Goal: Task Accomplishment & Management: Manage account settings

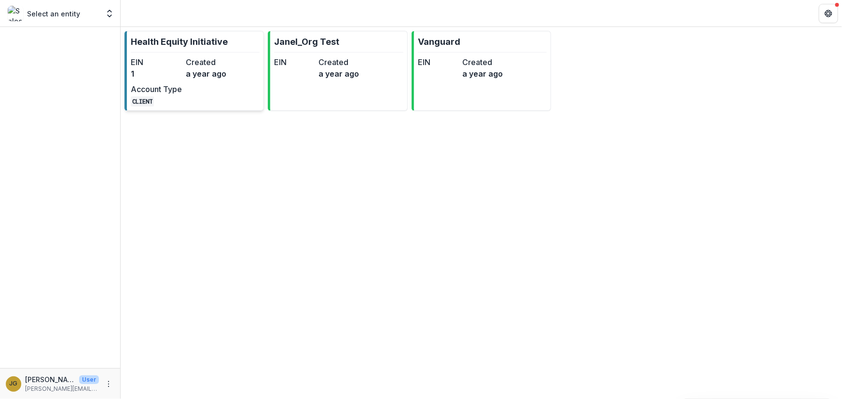
click at [154, 44] on p "Health Equity Initiative" at bounding box center [179, 41] width 97 height 13
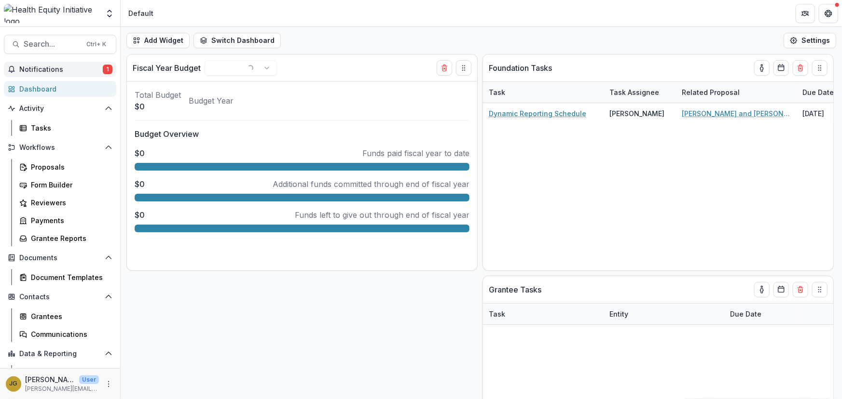
click at [53, 71] on span "Notifications" at bounding box center [60, 70] width 83 height 8
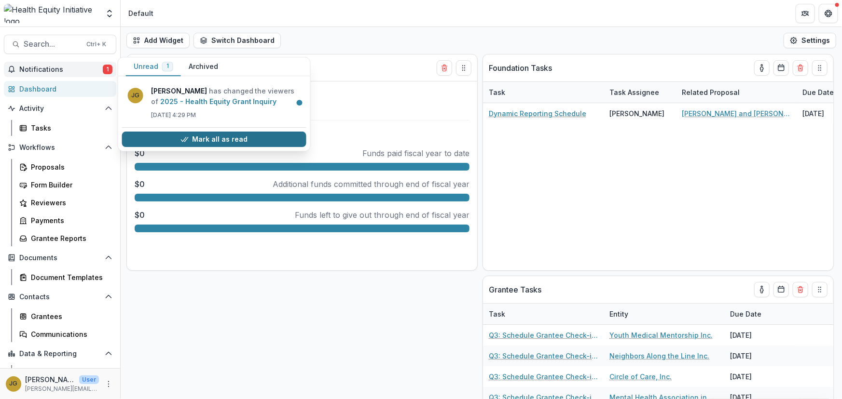
click at [179, 135] on button "Mark all as read" at bounding box center [214, 139] width 184 height 15
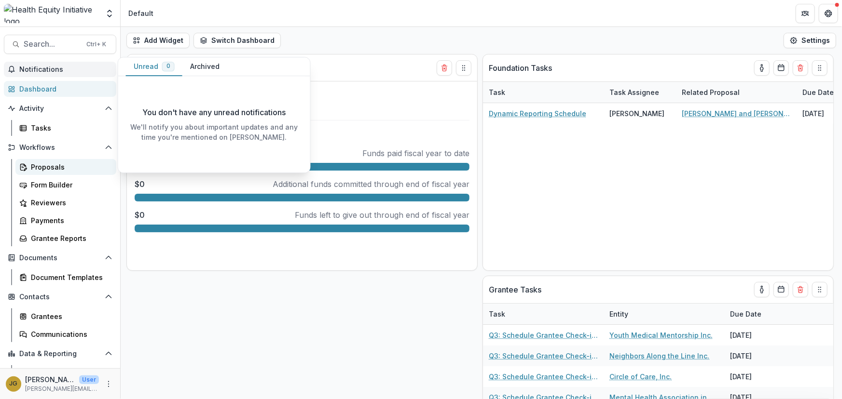
click at [43, 169] on div "Proposals" at bounding box center [70, 167] width 78 height 10
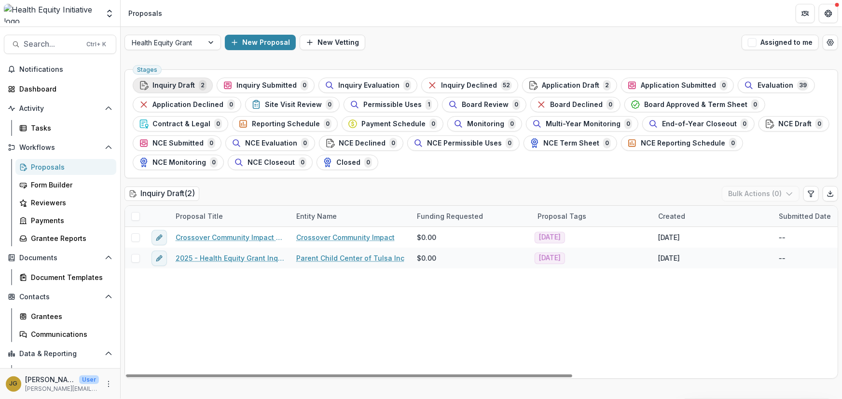
click at [178, 85] on span "Inquiry Draft" at bounding box center [173, 86] width 42 height 8
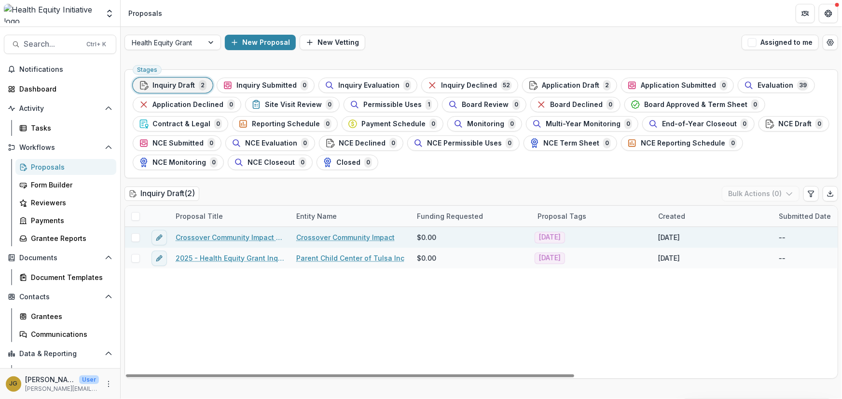
click at [136, 237] on span at bounding box center [135, 238] width 9 height 9
click at [137, 237] on icon at bounding box center [136, 237] width 6 height 5
click at [198, 236] on link "Crossover Community Impact - 2025 - Health Equity Grant Inquiry" at bounding box center [230, 238] width 109 height 10
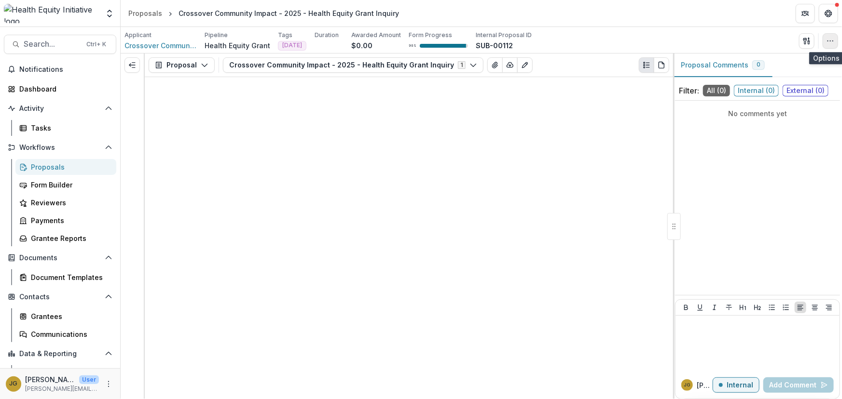
click at [827, 41] on circle "button" at bounding box center [827, 41] width 0 height 0
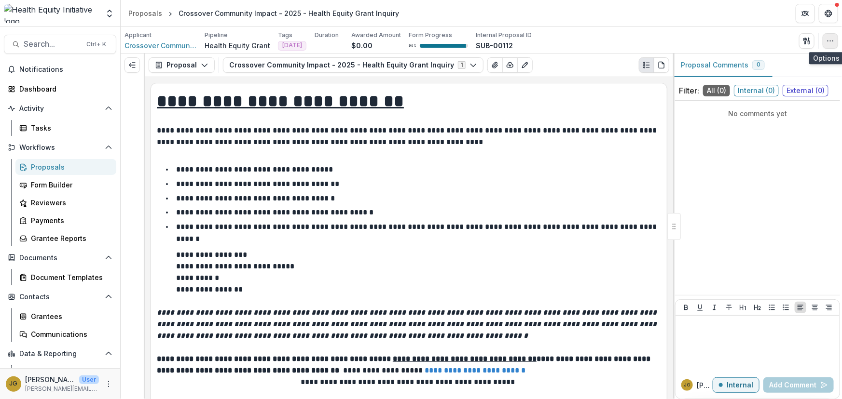
click at [830, 44] on icon "button" at bounding box center [830, 41] width 8 height 8
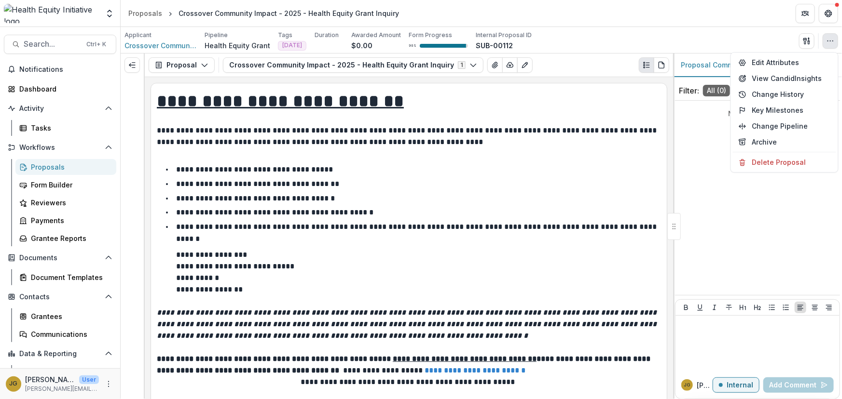
click at [770, 170] on div "Edit Attributes View Candid Insights Change History Key Milestones Change Pipel…" at bounding box center [784, 112] width 108 height 121
click at [769, 162] on button "Delete Proposal" at bounding box center [784, 162] width 103 height 16
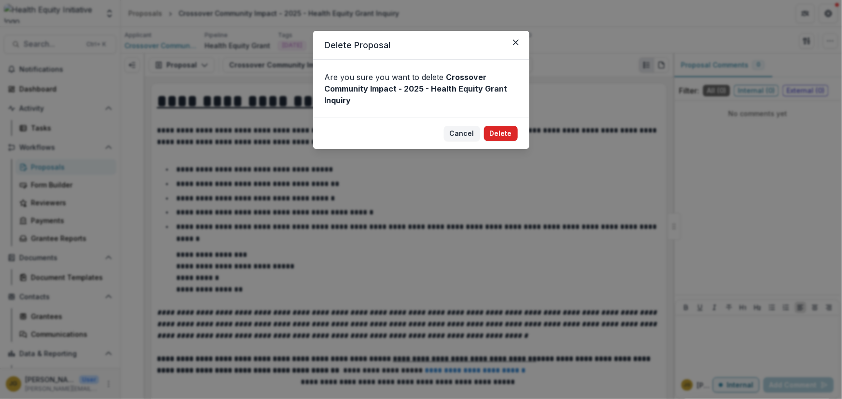
click at [497, 130] on button "Delete" at bounding box center [501, 133] width 34 height 15
